Goal: Task Accomplishment & Management: Manage account settings

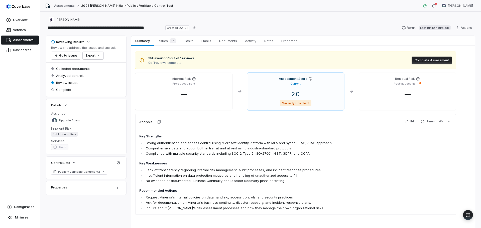
click at [19, 36] on link "Assessments" at bounding box center [20, 40] width 38 height 9
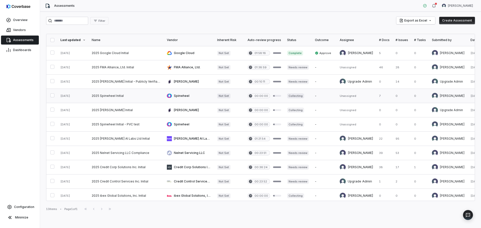
click at [105, 97] on link at bounding box center [126, 96] width 75 height 14
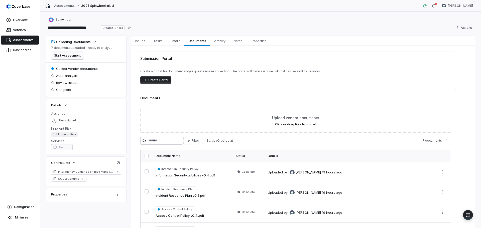
click at [64, 55] on button "Start Assessment" at bounding box center [67, 56] width 33 height 8
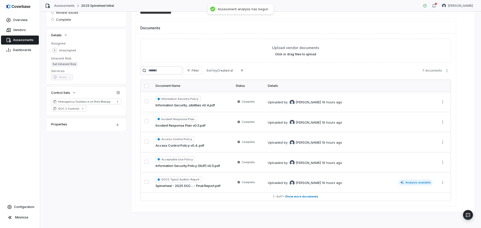
click at [18, 38] on link "Assessments" at bounding box center [20, 40] width 38 height 9
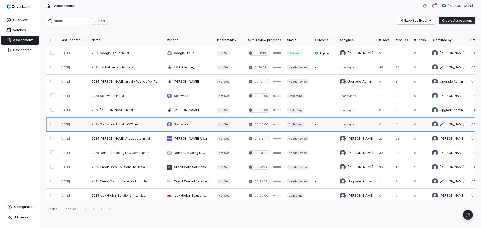
click at [135, 125] on link at bounding box center [126, 125] width 75 height 14
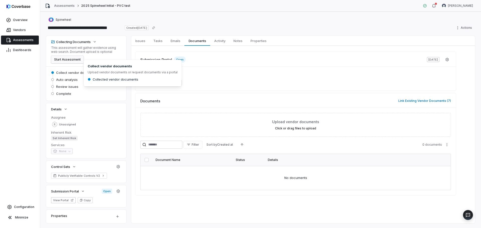
click at [72, 59] on button "Start Assessment" at bounding box center [67, 60] width 33 height 8
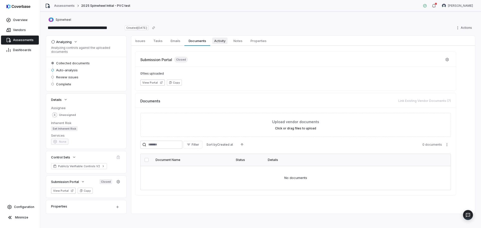
click at [225, 41] on span "Activity" at bounding box center [219, 41] width 15 height 7
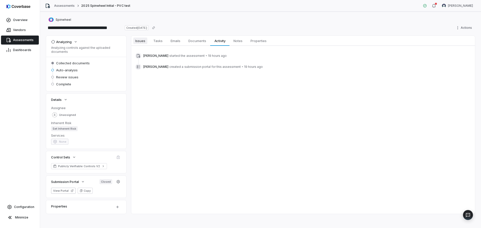
click at [141, 41] on span "Issues" at bounding box center [140, 41] width 14 height 7
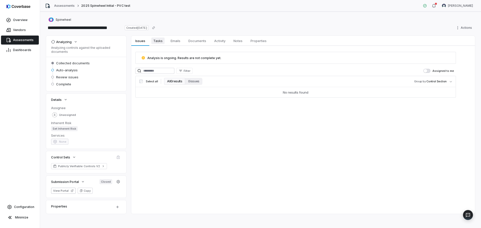
click at [160, 41] on span "Tasks" at bounding box center [157, 41] width 13 height 7
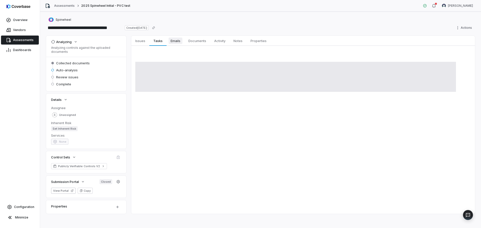
click at [175, 41] on span "Emails" at bounding box center [176, 41] width 14 height 7
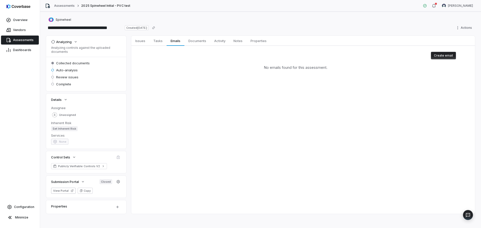
click at [20, 41] on span "Assessments" at bounding box center [23, 40] width 21 height 4
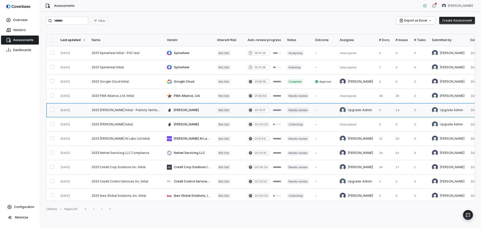
click at [135, 109] on link at bounding box center [126, 110] width 75 height 14
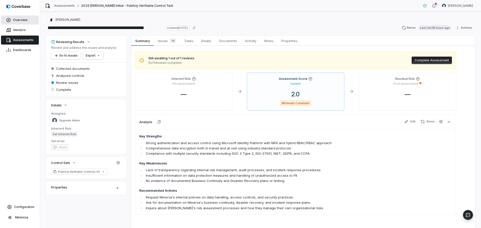
click at [18, 18] on span "Overview" at bounding box center [20, 20] width 15 height 4
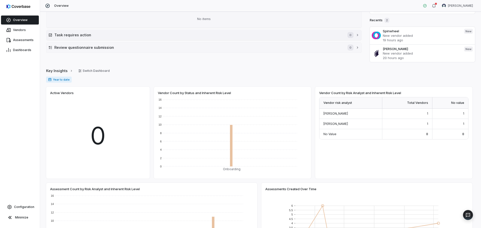
click at [93, 36] on h2 "Task requires action" at bounding box center [198, 34] width 288 height 5
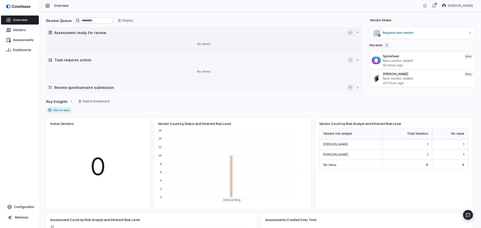
click at [105, 42] on div "No items" at bounding box center [203, 44] width 311 height 13
click at [32, 39] on span "Assessments" at bounding box center [23, 40] width 21 height 4
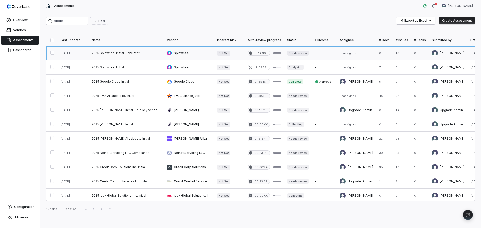
click at [131, 54] on link at bounding box center [126, 53] width 75 height 14
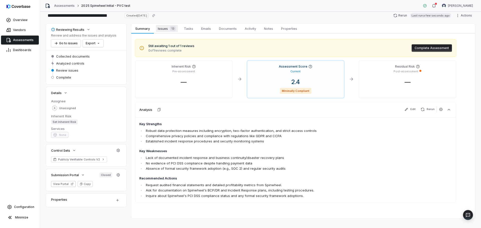
scroll to position [19, 0]
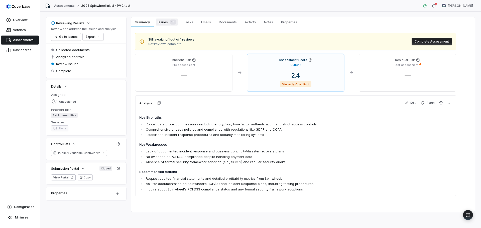
click at [166, 24] on span "Issues 13" at bounding box center [167, 22] width 22 height 7
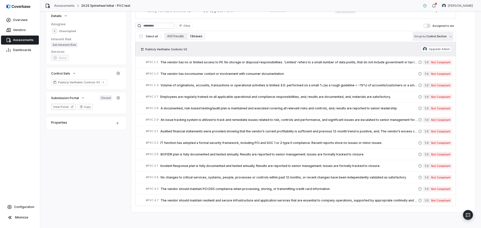
scroll to position [89, 0]
click at [432, 62] on span "Not Compliant" at bounding box center [441, 62] width 22 height 5
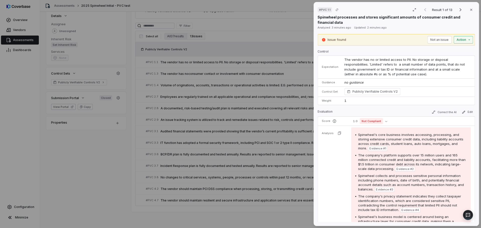
click at [462, 39] on div "# PVC 1.1 Result 1 of 13 Close Spinwheel processes and stores significant amoun…" at bounding box center [240, 114] width 481 height 228
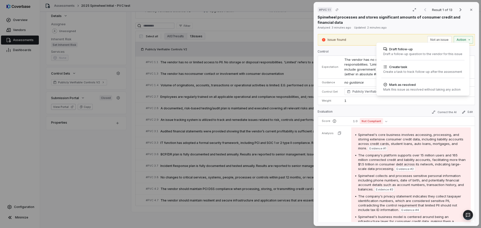
click at [364, 105] on div "# PVC 1.1 Result 1 of 13 Close Spinwheel processes and stores significant amoun…" at bounding box center [240, 114] width 481 height 228
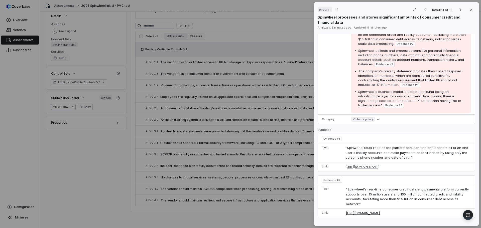
scroll to position [150, 0]
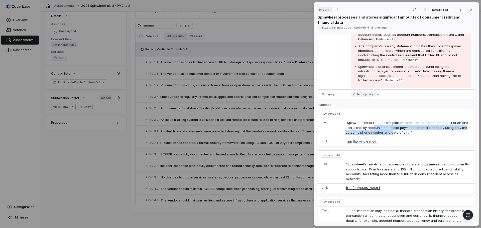
drag, startPoint x: 373, startPoint y: 127, endPoint x: 391, endPoint y: 131, distance: 18.5
click at [391, 131] on span "“Spinwheel touts itself as the platform that can find and connect all of an end…" at bounding box center [407, 128] width 123 height 14
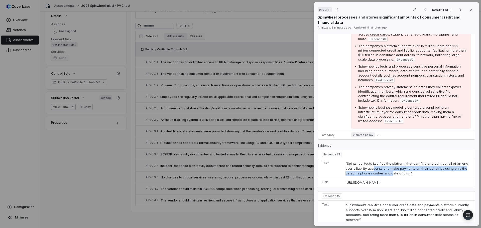
scroll to position [100, 0]
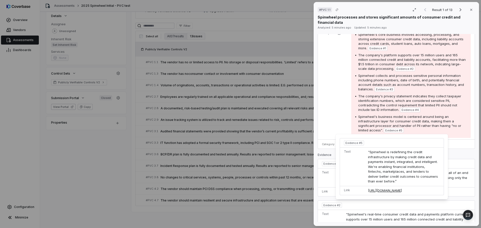
drag, startPoint x: 390, startPoint y: 132, endPoint x: 338, endPoint y: 89, distance: 67.1
click at [338, 89] on tr "Analysis Spinwheel's core business involves accessing, processing, and storing …" at bounding box center [396, 83] width 157 height 114
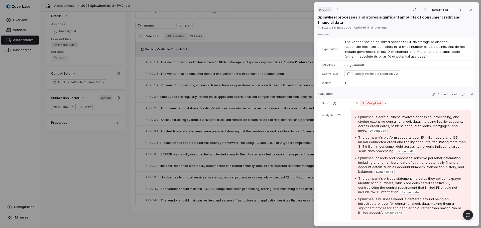
scroll to position [25, 0]
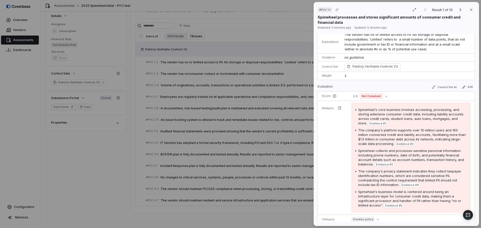
click at [356, 56] on span "no guidance" at bounding box center [354, 57] width 19 height 4
click at [377, 97] on span "Not Compliant" at bounding box center [371, 96] width 23 height 6
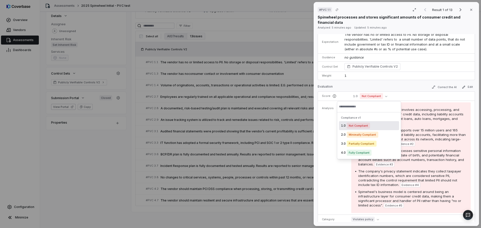
click at [443, 135] on span "The company's platform supports over 15 million users and 165 million connected…" at bounding box center [412, 137] width 108 height 18
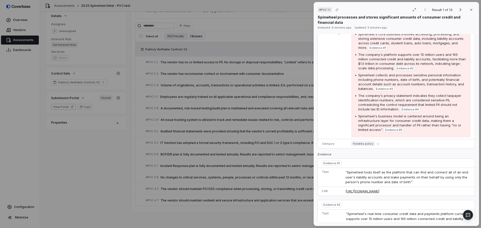
scroll to position [125, 0]
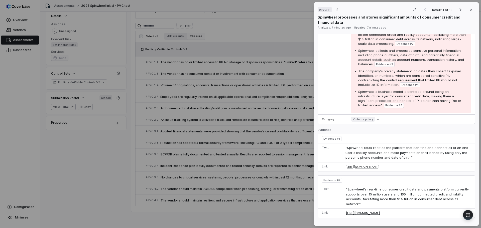
click at [9, 129] on div "# PVC 1.1 Result 1 of 13 Close Spinwheel processes and stores significant amoun…" at bounding box center [240, 114] width 481 height 228
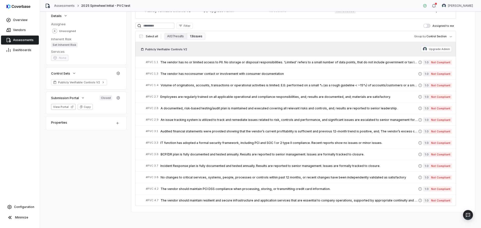
click at [21, 39] on span "Assessments" at bounding box center [23, 40] width 21 height 4
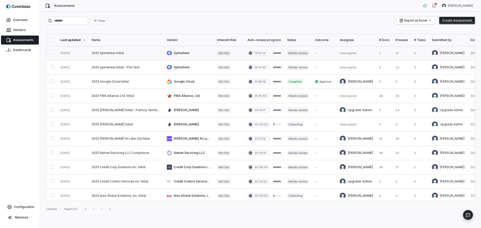
click at [132, 55] on link at bounding box center [126, 53] width 75 height 14
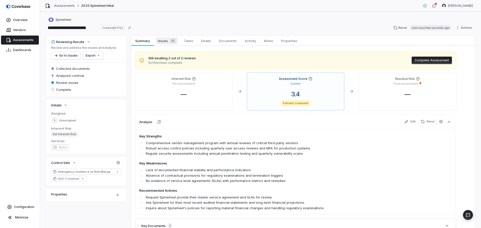
click at [167, 39] on span "Issues 31" at bounding box center [167, 40] width 22 height 7
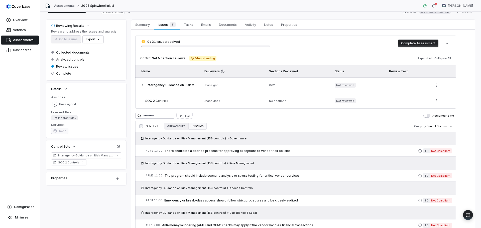
scroll to position [25, 0]
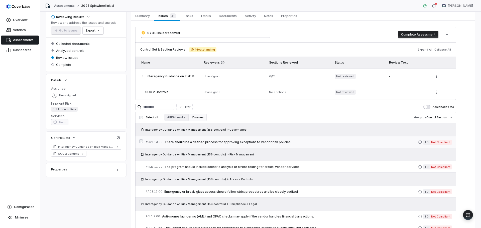
click at [208, 141] on span "There should be a defined process for approving exceptions to vendor risk polic…" at bounding box center [292, 142] width 254 height 4
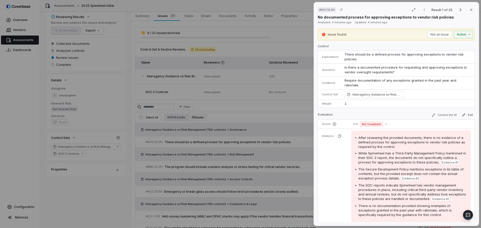
click at [91, 205] on div "# GV1.13.00 Result 1 of 25 Close No documented process for approving exceptions…" at bounding box center [240, 114] width 481 height 228
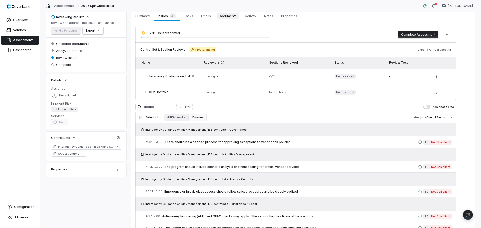
click at [229, 18] on span "Documents" at bounding box center [228, 16] width 22 height 7
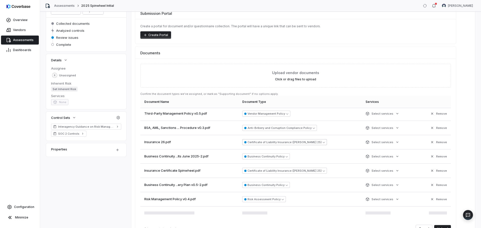
scroll to position [29, 0]
click at [411, 46] on div "Submission Portal Create a portal for document and/or questionnaire collection.…" at bounding box center [295, 192] width 321 height 370
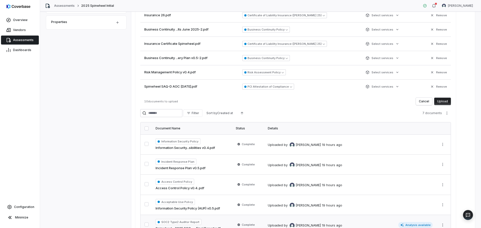
scroll to position [215, 0]
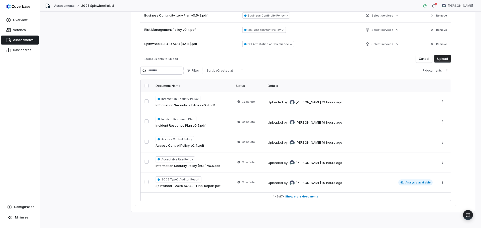
click at [444, 58] on button "Upload" at bounding box center [442, 59] width 17 height 8
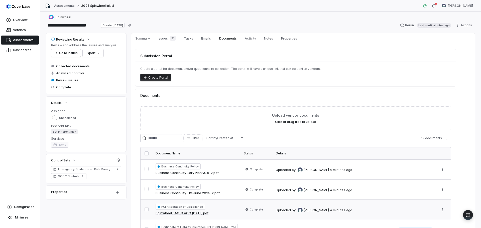
scroll to position [0, 0]
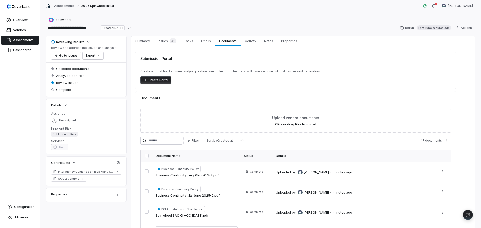
click at [31, 41] on span "Assessments" at bounding box center [23, 40] width 21 height 4
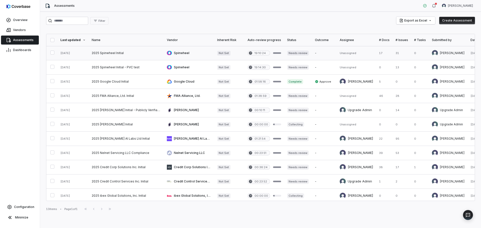
click at [136, 55] on link at bounding box center [126, 53] width 75 height 14
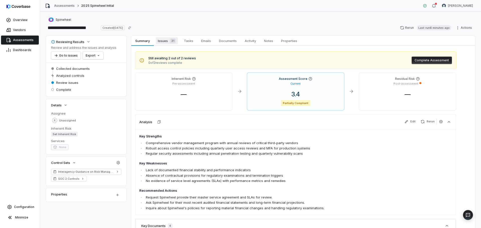
drag, startPoint x: 166, startPoint y: 41, endPoint x: 181, endPoint y: 38, distance: 15.2
click at [167, 41] on span "Issues 31" at bounding box center [167, 40] width 22 height 7
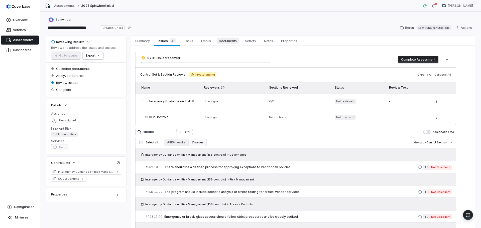
click at [225, 37] on link "Documents Documents" at bounding box center [228, 41] width 26 height 10
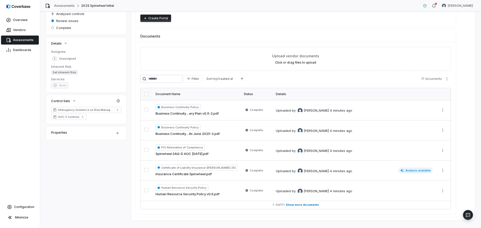
scroll to position [70, 0]
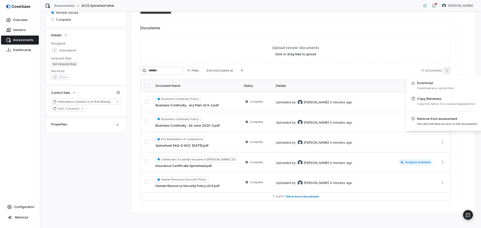
click at [446, 72] on html "**********" at bounding box center [240, 114] width 481 height 228
click at [312, 77] on html "**********" at bounding box center [240, 114] width 481 height 228
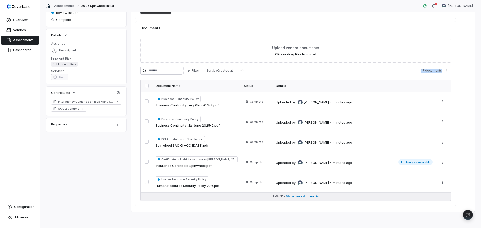
click at [308, 195] on span "Show more documents" at bounding box center [302, 197] width 33 height 4
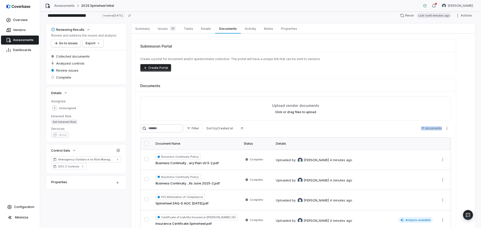
scroll to position [12, 0]
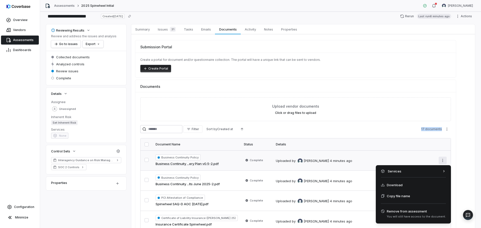
click at [442, 161] on html "**********" at bounding box center [240, 114] width 481 height 228
drag, startPoint x: 97, startPoint y: 209, endPoint x: 99, endPoint y: 206, distance: 3.3
click at [99, 206] on html "**********" at bounding box center [240, 114] width 481 height 228
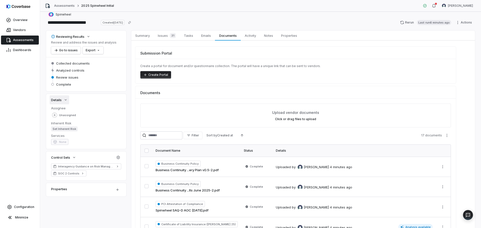
scroll to position [0, 0]
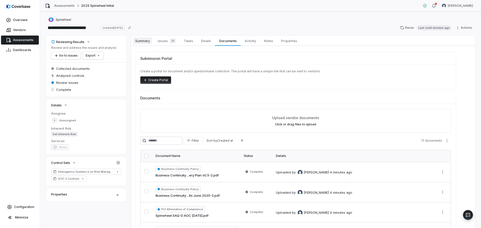
click at [142, 39] on span "Summary" at bounding box center [142, 41] width 19 height 7
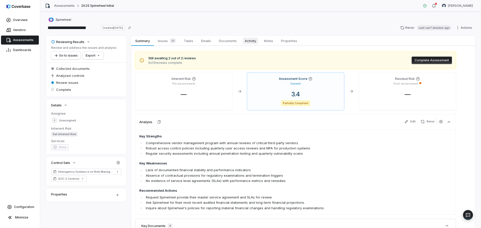
click at [254, 41] on span "Activity" at bounding box center [250, 41] width 15 height 7
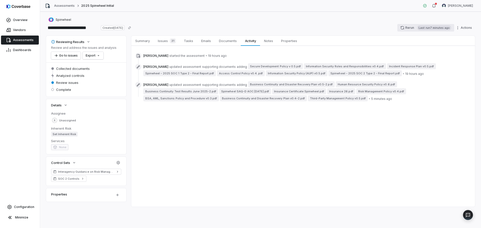
click at [412, 28] on button "Rerun Last run 7 minutes ago" at bounding box center [425, 28] width 57 height 8
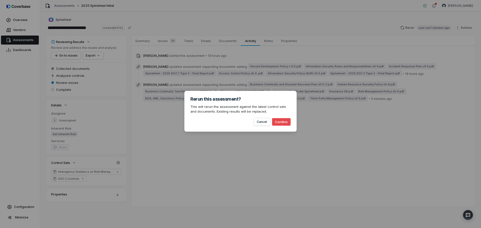
click at [282, 121] on button "Confirm" at bounding box center [281, 122] width 19 height 8
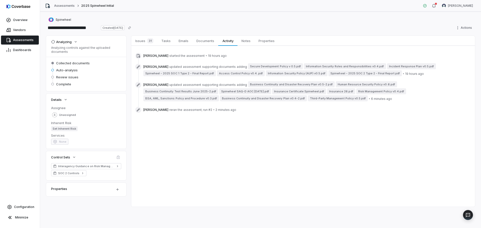
click at [21, 41] on span "Assessments" at bounding box center [23, 40] width 21 height 4
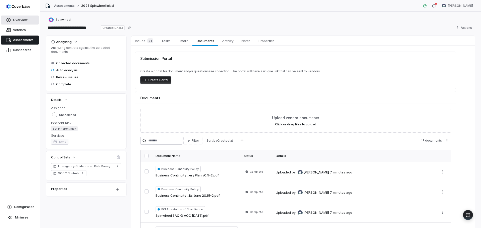
click at [20, 21] on span "Overview" at bounding box center [20, 20] width 15 height 4
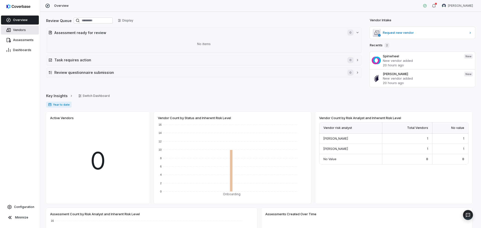
click at [20, 31] on span "Vendors" at bounding box center [19, 30] width 13 height 4
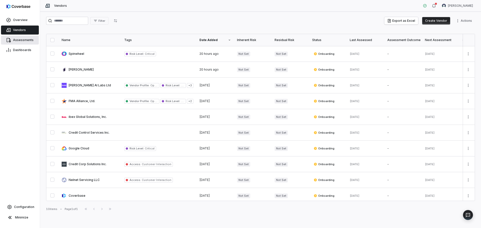
click at [21, 36] on link "Assessments" at bounding box center [20, 40] width 38 height 9
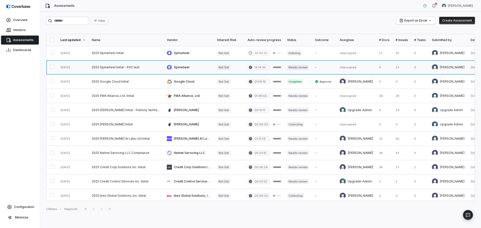
click at [126, 67] on link at bounding box center [126, 67] width 75 height 14
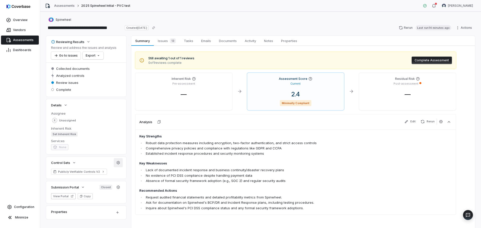
click at [120, 164] on icon "button" at bounding box center [118, 163] width 4 height 4
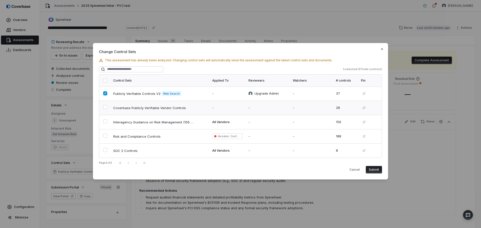
click at [105, 109] on button "button" at bounding box center [105, 107] width 4 height 4
click at [379, 167] on button "Submit" at bounding box center [374, 170] width 16 height 8
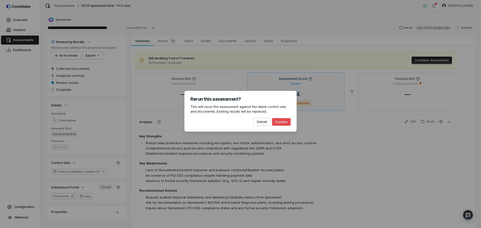
click at [278, 123] on button "Confirm" at bounding box center [281, 122] width 19 height 8
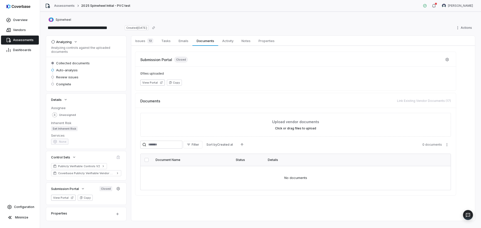
click at [20, 39] on span "Assessments" at bounding box center [23, 40] width 21 height 4
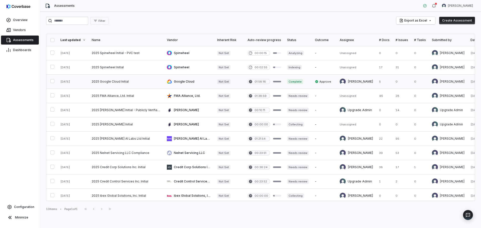
click at [132, 80] on link at bounding box center [126, 82] width 75 height 14
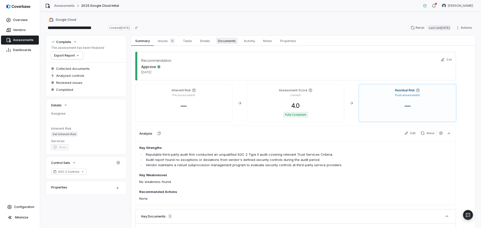
click at [221, 41] on span "Documents" at bounding box center [227, 41] width 22 height 7
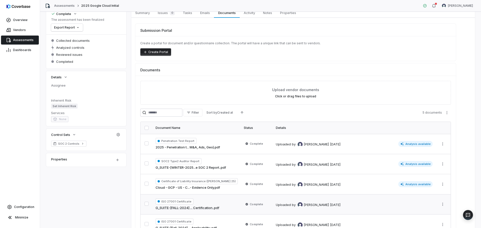
scroll to position [62, 0]
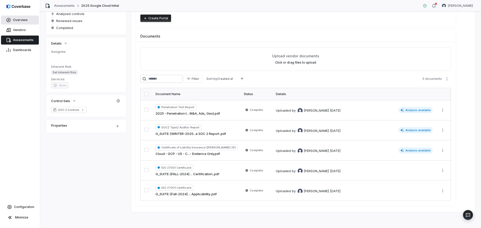
click at [19, 23] on link "Overview" at bounding box center [20, 20] width 38 height 9
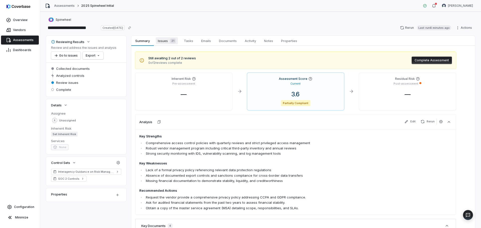
click at [168, 40] on span "Issues 21" at bounding box center [167, 40] width 22 height 7
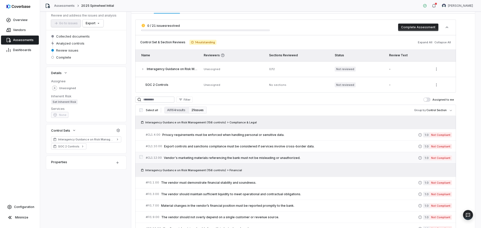
scroll to position [25, 0]
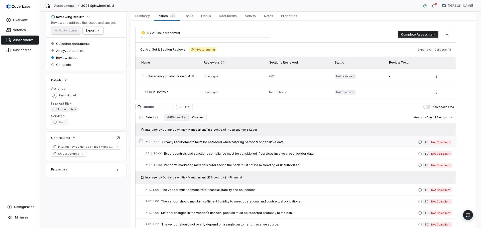
click at [204, 142] on span "Privacy requirements must be enforced when handling personal or sensitive data." at bounding box center [290, 142] width 256 height 4
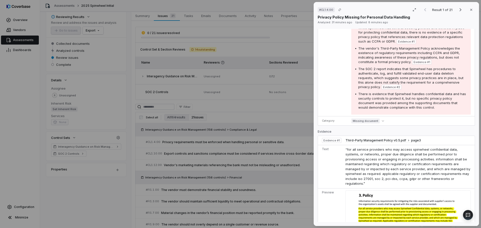
scroll to position [150, 0]
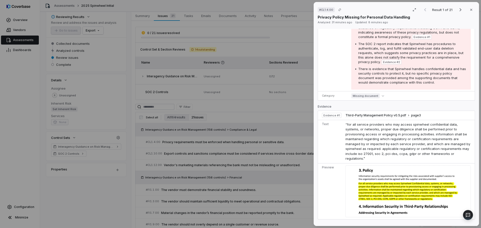
click at [382, 189] on img at bounding box center [408, 192] width 125 height 52
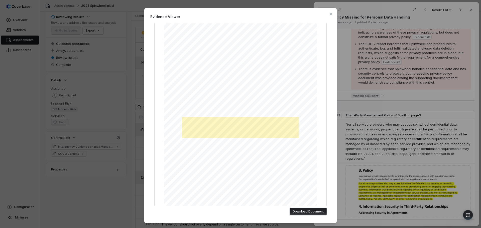
scroll to position [25, 0]
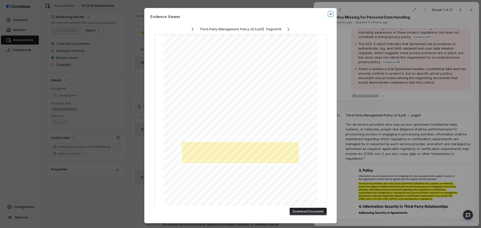
click at [329, 15] on icon "button" at bounding box center [331, 14] width 4 height 4
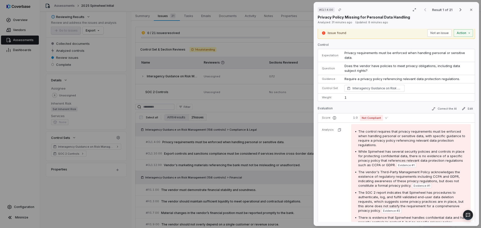
scroll to position [0, 0]
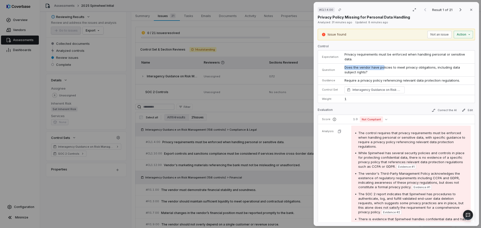
drag, startPoint x: 354, startPoint y: 68, endPoint x: 382, endPoint y: 69, distance: 27.8
click at [382, 69] on td "Does the vendor have policies to meet privacy obligations, including data subje…" at bounding box center [408, 69] width 133 height 13
click at [374, 71] on td "Does the vendor have policies to meet privacy obligations, including data subje…" at bounding box center [408, 69] width 133 height 13
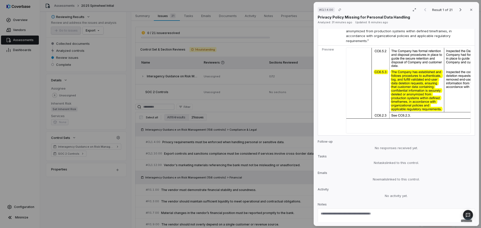
scroll to position [382, 0]
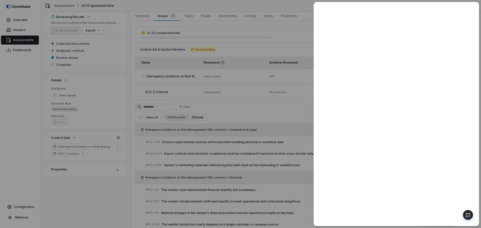
click at [92, 191] on div at bounding box center [240, 114] width 481 height 228
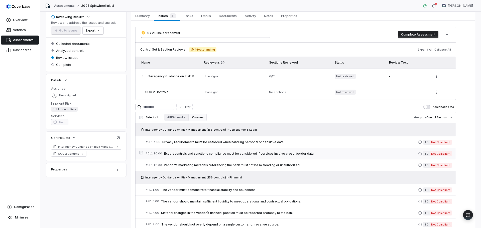
click at [263, 153] on span "Export controls and sanctions compliance must be considered if services involve…" at bounding box center [291, 154] width 254 height 4
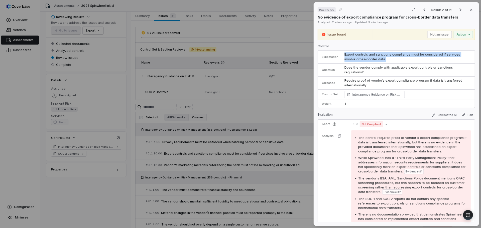
drag, startPoint x: 396, startPoint y: 59, endPoint x: 338, endPoint y: 61, distance: 58.2
click at [338, 61] on tr "Expectation Export controls and sanctions compliance must be considered if serv…" at bounding box center [396, 57] width 157 height 13
click at [383, 82] on p "Require proof of vendor’s export compliance program if data is transferred inte…" at bounding box center [408, 83] width 126 height 10
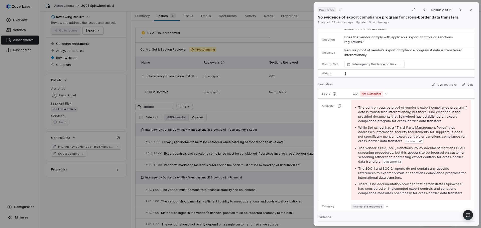
scroll to position [75, 0]
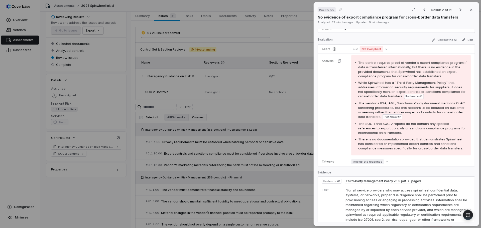
click at [75, 194] on div "# CL1.10.00 Result 2 of 21 Close No evidence of export compliance program for c…" at bounding box center [240, 114] width 481 height 228
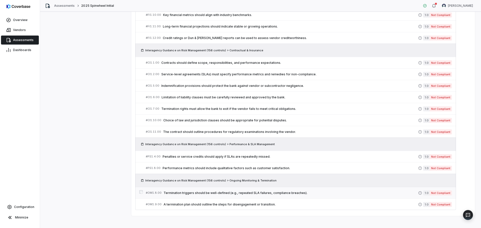
scroll to position [250, 0]
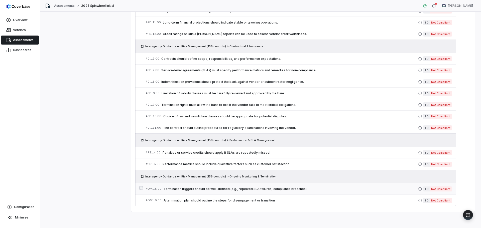
click at [222, 187] on span "Termination triggers should be well-defined (e.g., repeated SLA failures, compl…" at bounding box center [291, 189] width 255 height 4
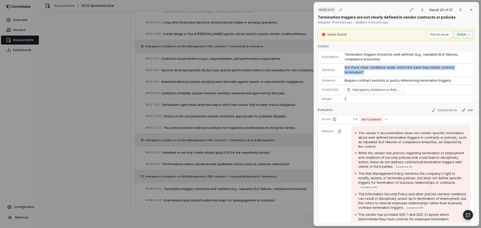
drag, startPoint x: 357, startPoint y: 69, endPoint x: 374, endPoint y: 73, distance: 17.6
click at [374, 73] on tr "Question Are there clear conditions under which the bank may initiate contract …" at bounding box center [396, 69] width 157 height 13
click at [374, 73] on td "Are there clear conditions under which the bank may initiate contract terminati…" at bounding box center [408, 69] width 133 height 13
drag, startPoint x: 338, startPoint y: 69, endPoint x: 371, endPoint y: 72, distance: 33.9
click at [371, 72] on tr "Question Are there clear conditions under which the bank may initiate contract …" at bounding box center [396, 69] width 157 height 13
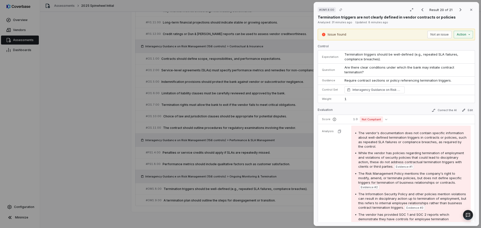
click at [358, 80] on p "Require contract sections or policy referencing termination triggers." at bounding box center [408, 80] width 126 height 5
click at [433, 80] on p "Require contract sections or policy referencing termination triggers." at bounding box center [408, 80] width 126 height 5
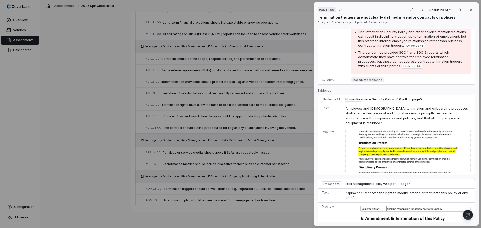
scroll to position [278, 0]
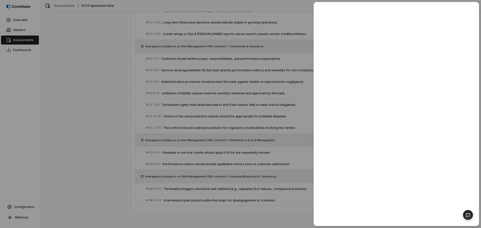
click at [253, 213] on div at bounding box center [240, 114] width 481 height 228
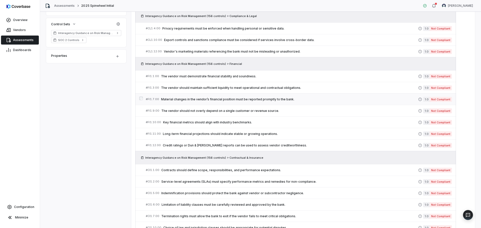
scroll to position [50, 0]
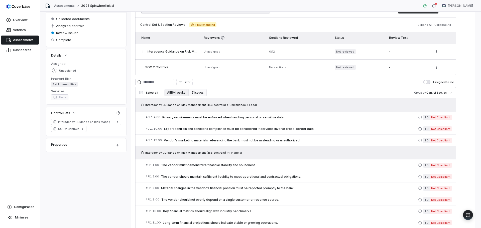
click at [171, 92] on button "All 164 results" at bounding box center [176, 92] width 24 height 7
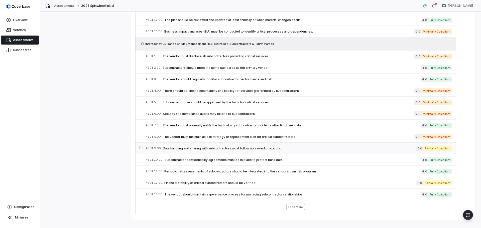
scroll to position [1530, 0]
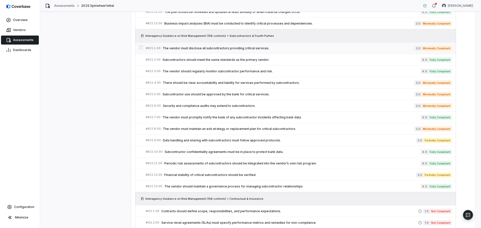
click at [197, 49] on span "The vendor must disclose all subcontractors providing critical services." at bounding box center [289, 48] width 252 height 4
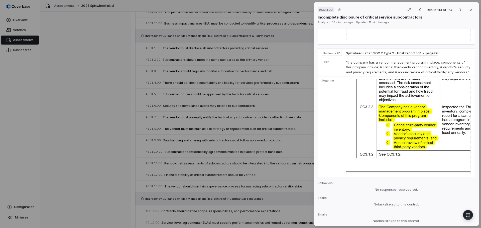
scroll to position [647, 0]
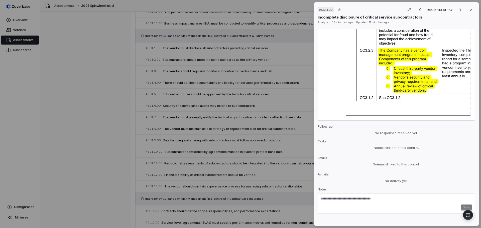
click at [52, 153] on div "# SC1.1.00 Result 113 of 164 Close Incomplete disclosure of critical service su…" at bounding box center [240, 114] width 481 height 228
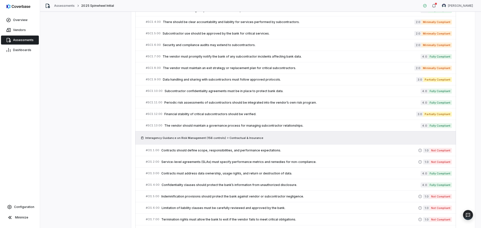
scroll to position [1680, 0]
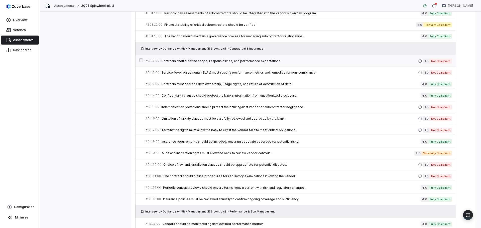
click at [192, 60] on span "Contracts should define scope, responsibilities, and performance expectations." at bounding box center [289, 61] width 257 height 4
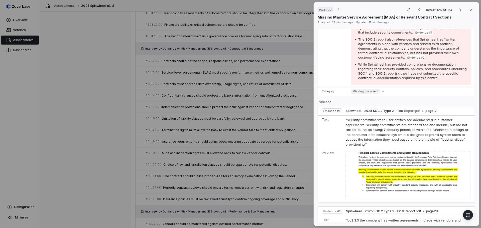
scroll to position [226, 0]
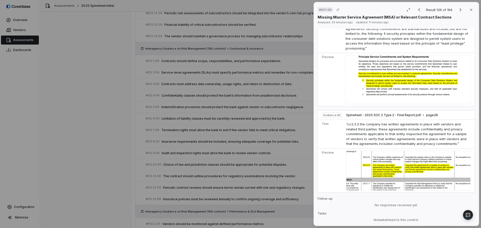
drag, startPoint x: 111, startPoint y: 146, endPoint x: 115, endPoint y: 152, distance: 7.8
click at [111, 145] on div "# CI1.1.00 Result 126 of 164 Close Missing Master Service Agreement (MSA) or Re…" at bounding box center [240, 114] width 481 height 228
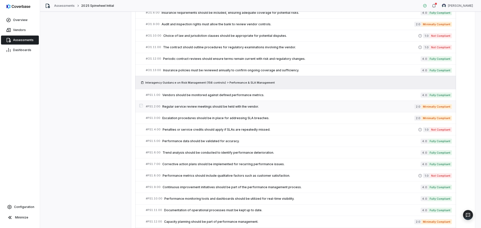
scroll to position [1805, 0]
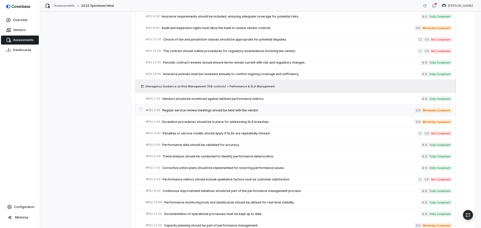
click at [187, 110] on span "Regular service review meetings should be held with the vendor." at bounding box center [288, 111] width 252 height 4
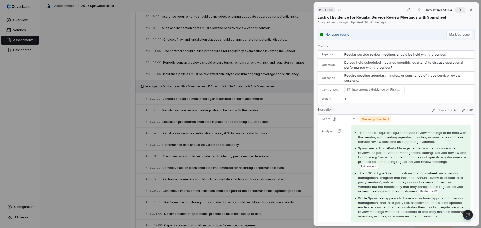
click at [458, 9] on icon "Next result" at bounding box center [461, 10] width 6 height 6
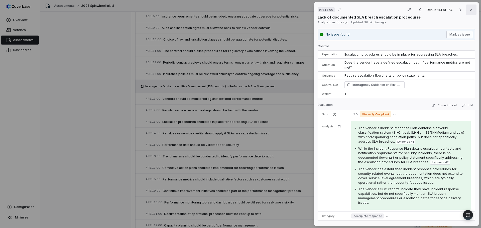
click at [470, 10] on icon "button" at bounding box center [471, 10] width 4 height 4
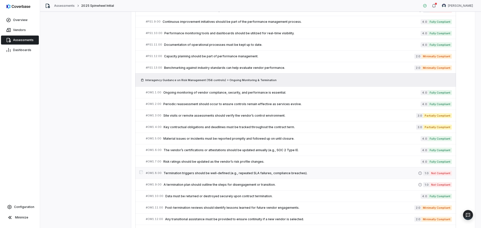
scroll to position [2005, 0]
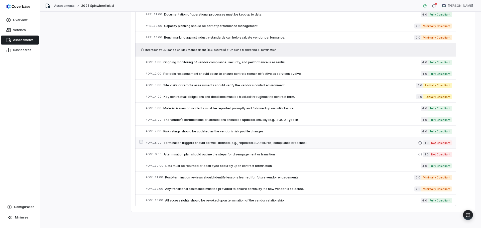
click at [275, 143] on span "Termination triggers should be well-defined (e.g., repeated SLA failures, compl…" at bounding box center [291, 143] width 255 height 4
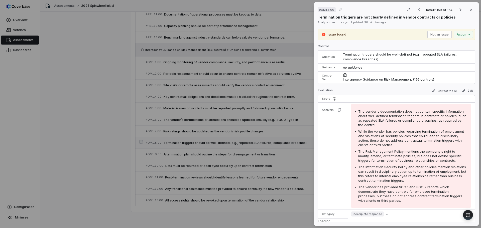
scroll to position [1980, 0]
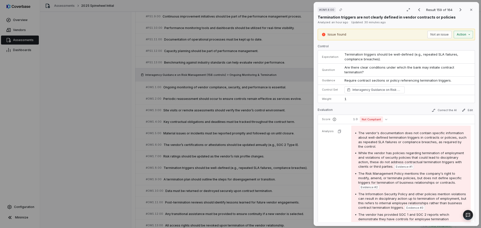
drag, startPoint x: 470, startPoint y: 8, endPoint x: 398, endPoint y: 44, distance: 80.4
click at [470, 8] on icon "button" at bounding box center [471, 10] width 4 height 4
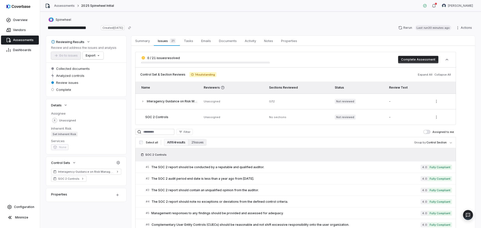
click at [17, 38] on link "Assessments" at bounding box center [20, 40] width 38 height 9
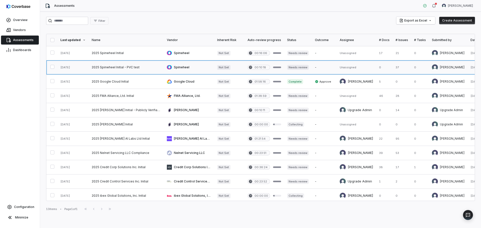
click at [131, 67] on link at bounding box center [126, 67] width 75 height 14
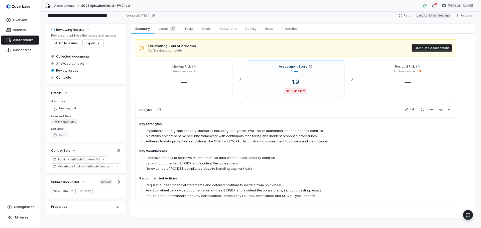
scroll to position [19, 0]
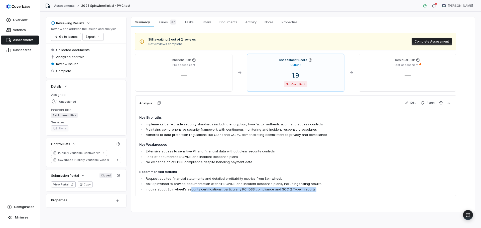
drag, startPoint x: 305, startPoint y: 192, endPoint x: 190, endPoint y: 187, distance: 115.4
click at [190, 187] on li "Inquire about Spinwheel's security certifications, particularly PCI DSS complia…" at bounding box center [267, 189] width 245 height 5
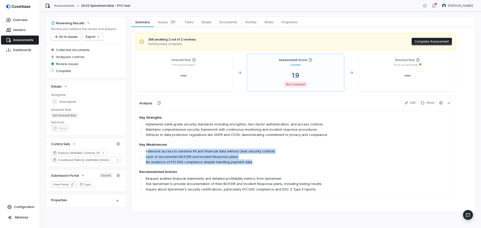
drag, startPoint x: 262, startPoint y: 164, endPoint x: 148, endPoint y: 151, distance: 114.8
click at [148, 151] on ul "Extensive access to sensitive PII and financial data without clear security con…" at bounding box center [264, 157] width 250 height 16
drag, startPoint x: 231, startPoint y: 160, endPoint x: 233, endPoint y: 161, distance: 2.6
click at [231, 161] on li "No evidence of PCI DSS compliance despite handling payment data" at bounding box center [267, 162] width 245 height 5
click at [22, 42] on span "Assessments" at bounding box center [23, 40] width 21 height 4
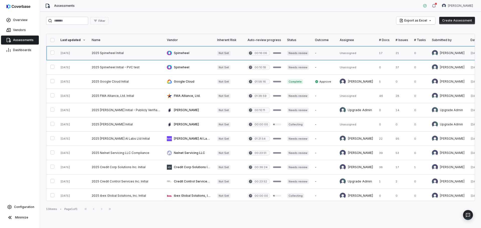
click at [117, 51] on link at bounding box center [126, 53] width 75 height 14
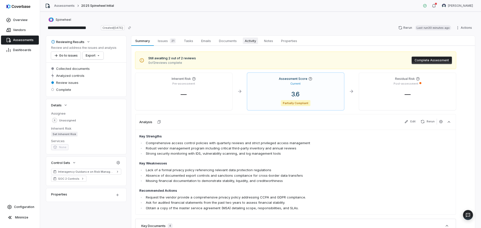
click at [255, 43] on span "Activity" at bounding box center [250, 41] width 15 height 7
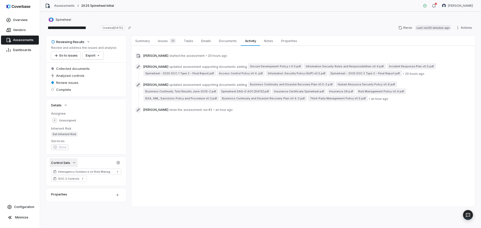
click at [72, 161] on button "Control Sets" at bounding box center [64, 162] width 28 height 9
click at [70, 162] on span "Control Sets" at bounding box center [60, 163] width 19 height 5
click at [115, 162] on button "button" at bounding box center [118, 162] width 9 height 9
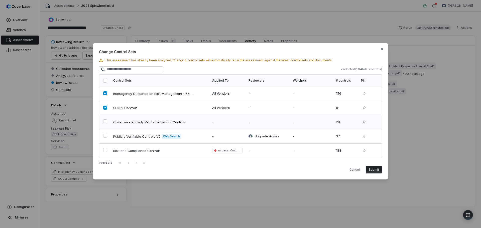
click at [103, 122] on td at bounding box center [104, 122] width 11 height 14
click at [104, 136] on button "button" at bounding box center [105, 136] width 4 height 4
click at [106, 149] on button "button" at bounding box center [105, 150] width 4 height 4
click at [374, 168] on button "Submit" at bounding box center [374, 170] width 16 height 8
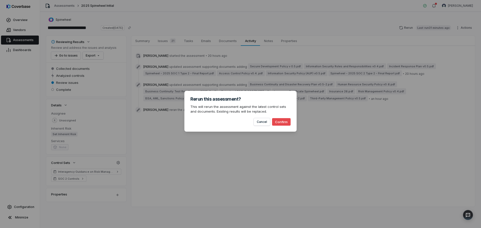
click at [285, 125] on button "Confirm" at bounding box center [281, 122] width 19 height 8
